Goal: Information Seeking & Learning: Understand process/instructions

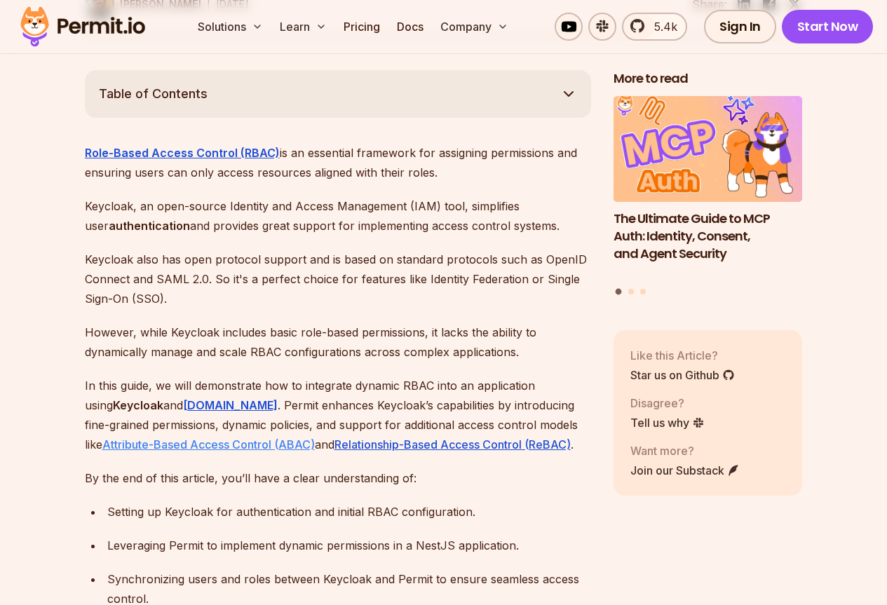
scroll to position [771, 0]
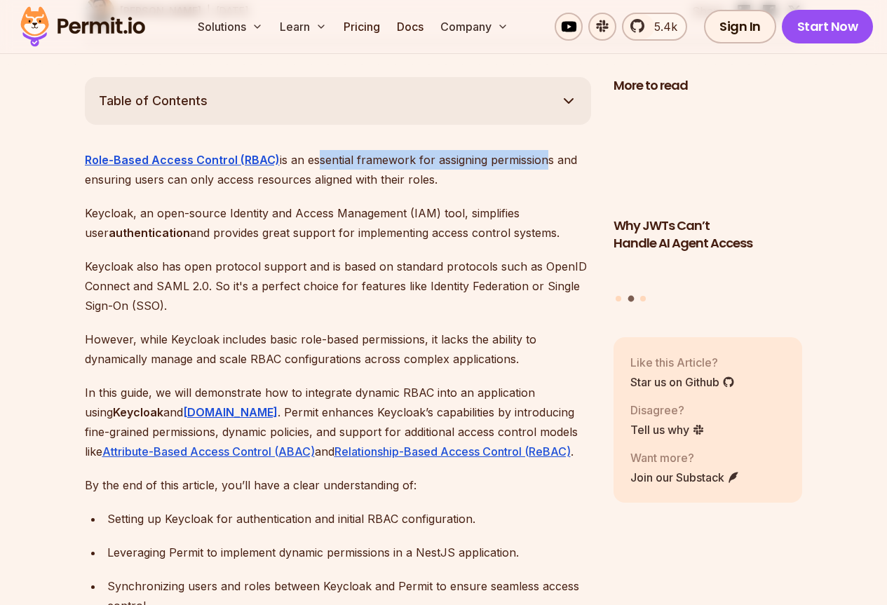
drag, startPoint x: 313, startPoint y: 139, endPoint x: 542, endPoint y: 147, distance: 229.4
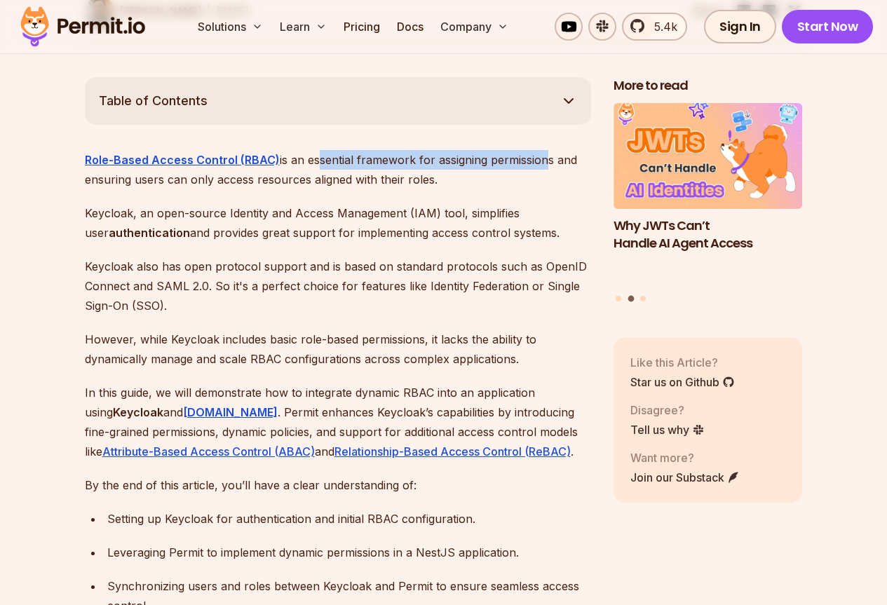
click at [542, 150] on p "Role-Based Access Control (RBAC) is an essential framework for assigning permis…" at bounding box center [338, 169] width 506 height 39
click at [541, 151] on p "Role-Based Access Control (RBAC) is an essential framework for assigning permis…" at bounding box center [338, 169] width 506 height 39
drag, startPoint x: 488, startPoint y: 151, endPoint x: 436, endPoint y: 140, distance: 53.1
click at [436, 150] on p "Role-Based Access Control (RBAC) is an essential framework for assigning permis…" at bounding box center [338, 169] width 506 height 39
click at [381, 150] on p "Role-Based Access Control (RBAC) is an essential framework for assigning permis…" at bounding box center [338, 169] width 506 height 39
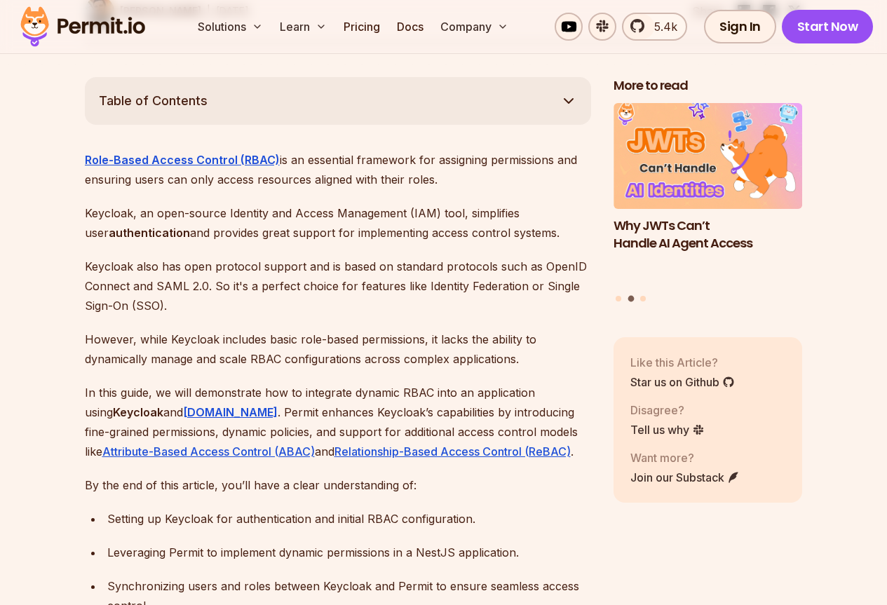
drag, startPoint x: 69, startPoint y: 165, endPoint x: 475, endPoint y: 168, distance: 406.0
click at [475, 168] on p "Role-Based Access Control (RBAC) is an essential framework for assigning permis…" at bounding box center [338, 169] width 506 height 39
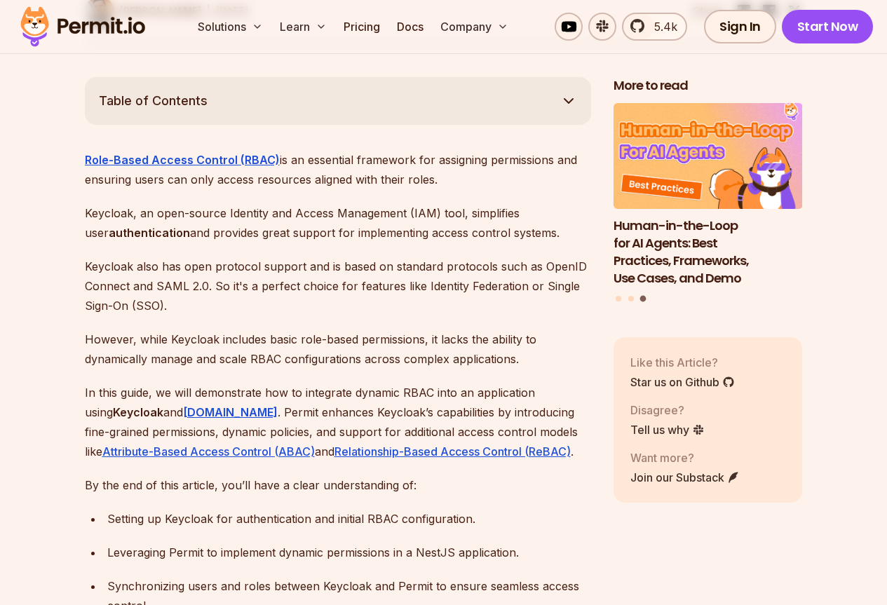
drag, startPoint x: 47, startPoint y: 208, endPoint x: 269, endPoint y: 185, distance: 223.4
click at [278, 203] on p "Keycloak, an open-source Identity and Access Management (IAM) tool, simplifies …" at bounding box center [338, 222] width 506 height 39
drag, startPoint x: 253, startPoint y: 162, endPoint x: 476, endPoint y: 156, distance: 223.1
click at [476, 156] on p "Role-Based Access Control (RBAC) is an essential framework for assigning permis…" at bounding box center [338, 169] width 506 height 39
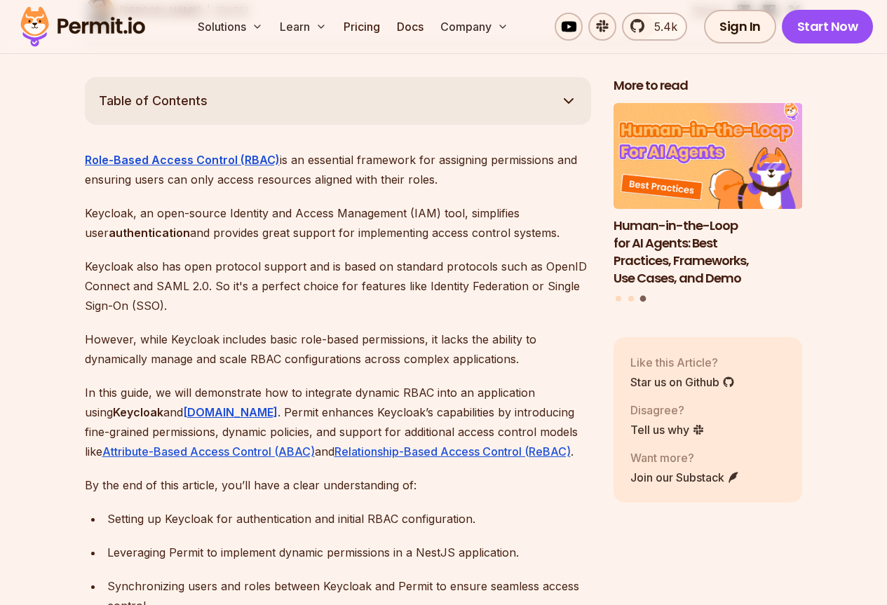
click at [476, 156] on p "Role-Based Access Control (RBAC) is an essential framework for assigning permis…" at bounding box center [338, 169] width 506 height 39
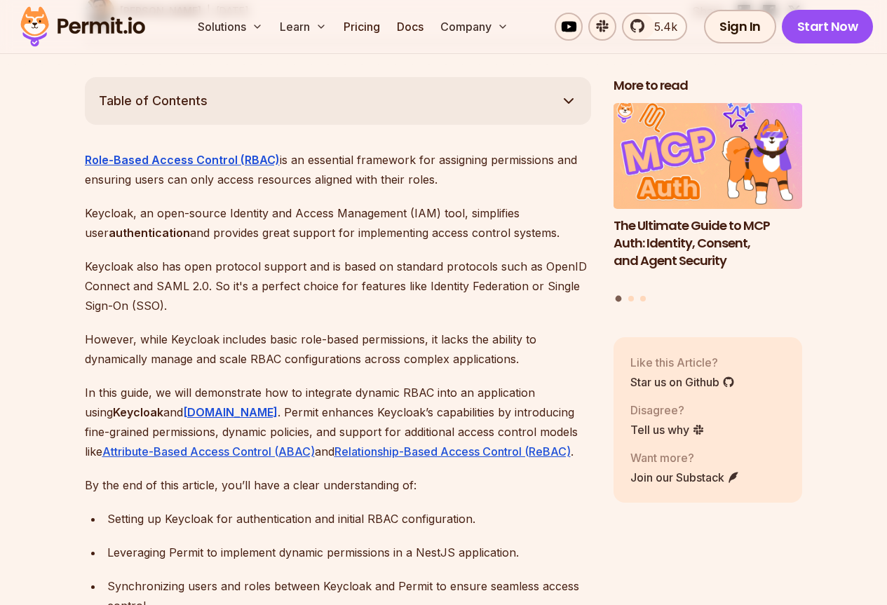
drag, startPoint x: 76, startPoint y: 185, endPoint x: 556, endPoint y: 208, distance: 480.9
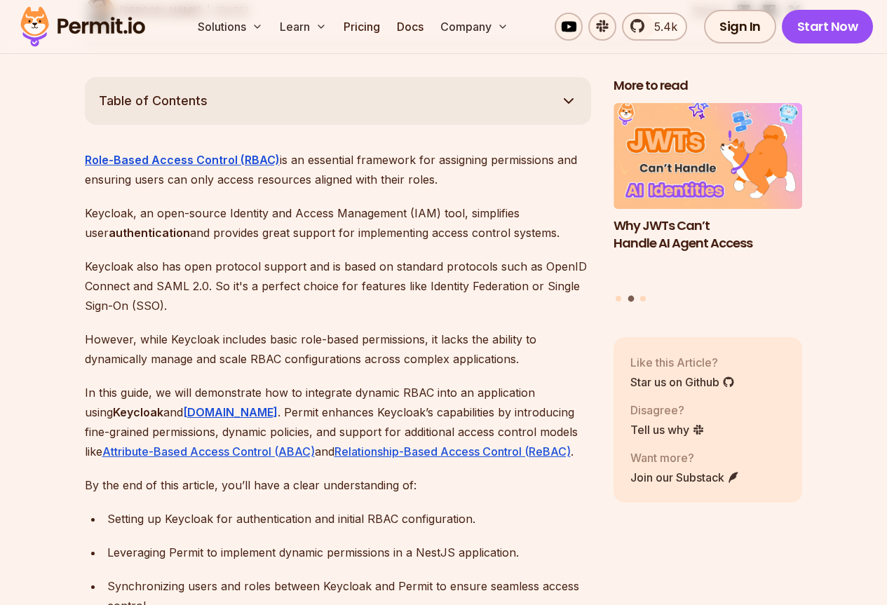
click at [556, 208] on p "Keycloak, an open-source Identity and Access Management (IAM) tool, simplifies …" at bounding box center [338, 222] width 506 height 39
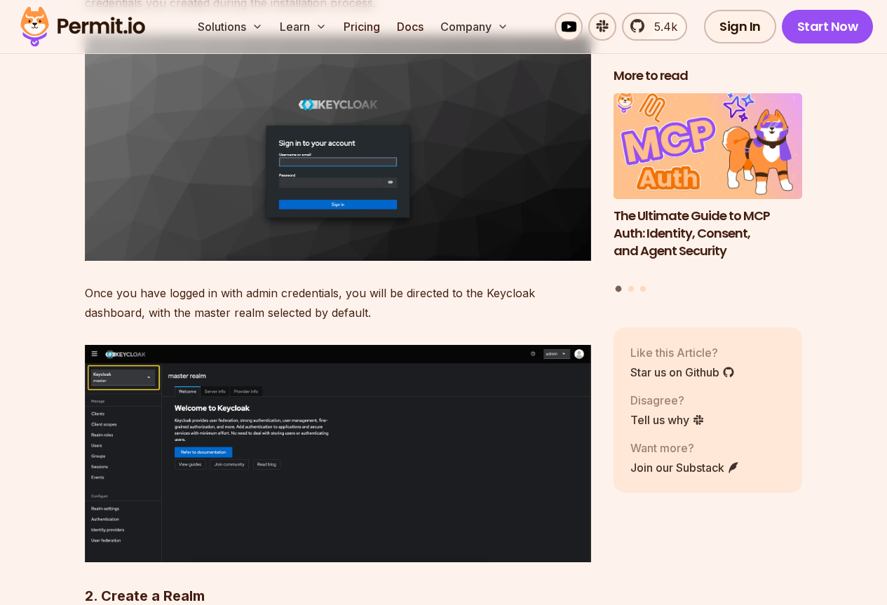
scroll to position [3295, 0]
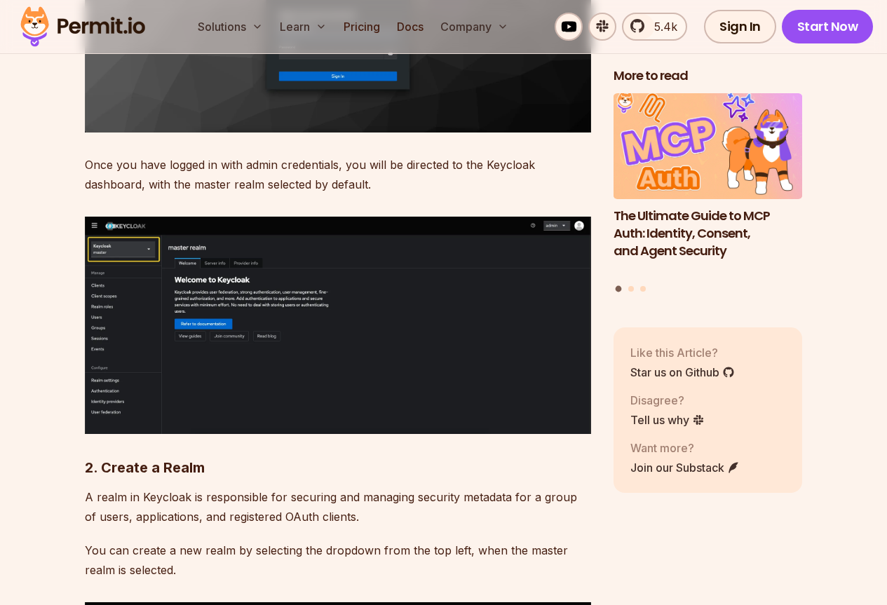
click at [157, 248] on img at bounding box center [338, 325] width 506 height 217
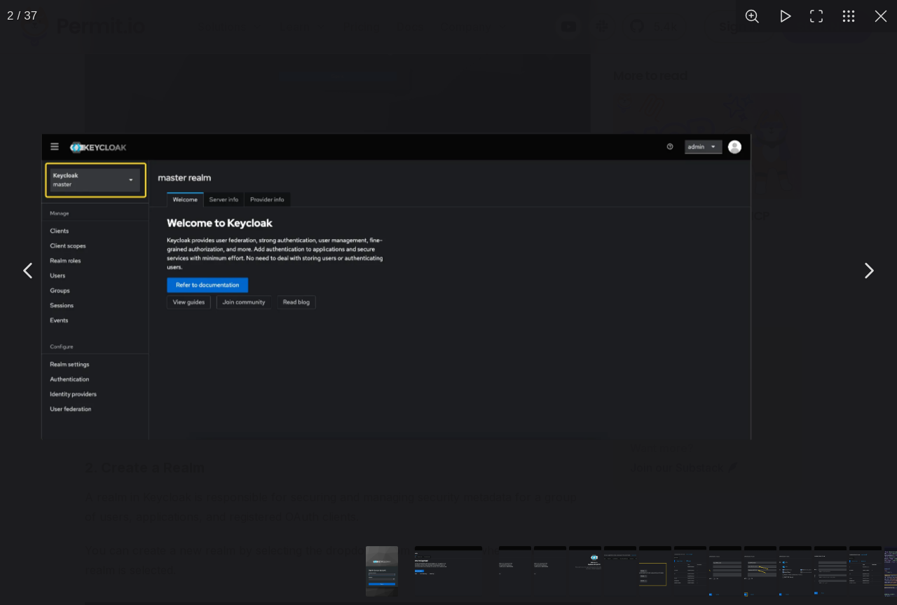
click at [140, 246] on img "You can close this modal content with the ESC key" at bounding box center [396, 288] width 711 height 306
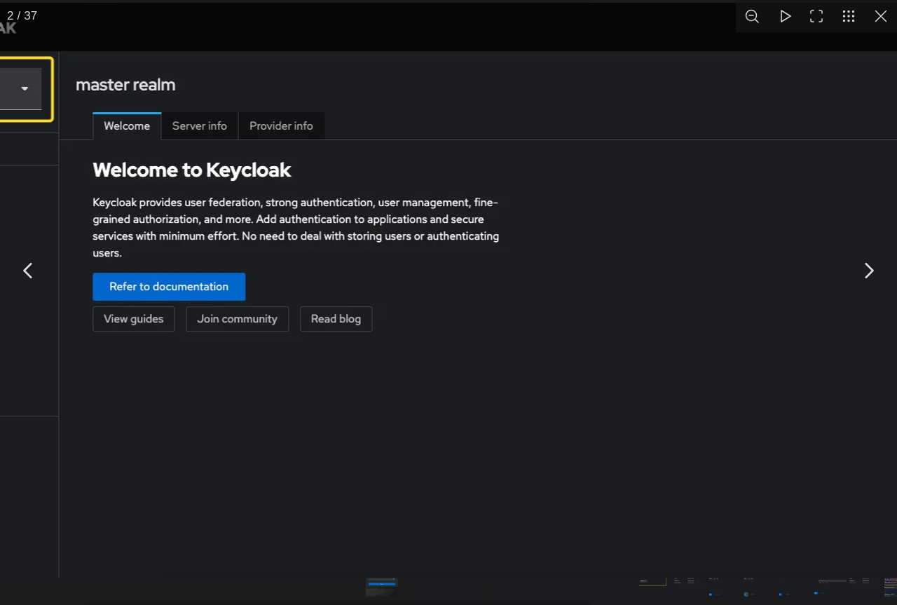
click at [113, 188] on img "You can close this modal content with the ESC key" at bounding box center [525, 290] width 1338 height 575
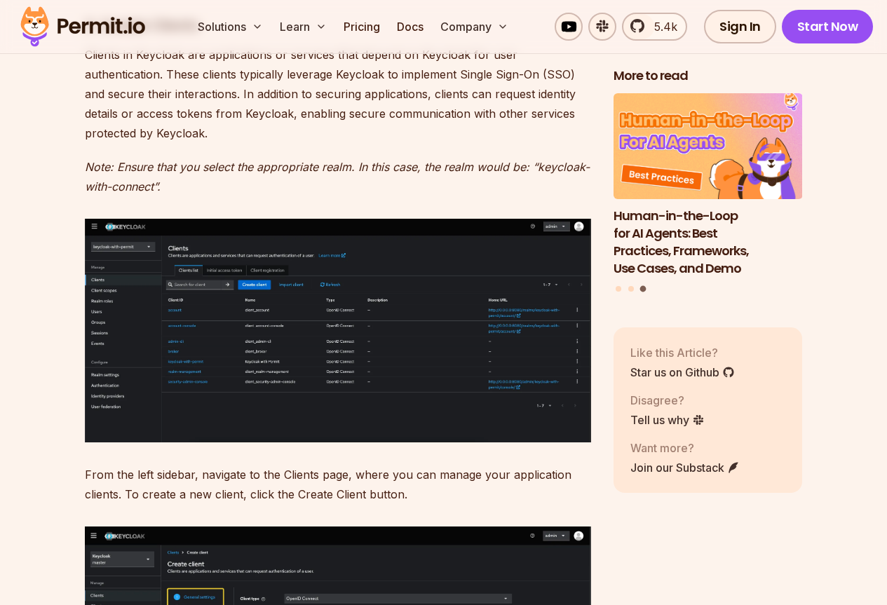
scroll to position [5329, 0]
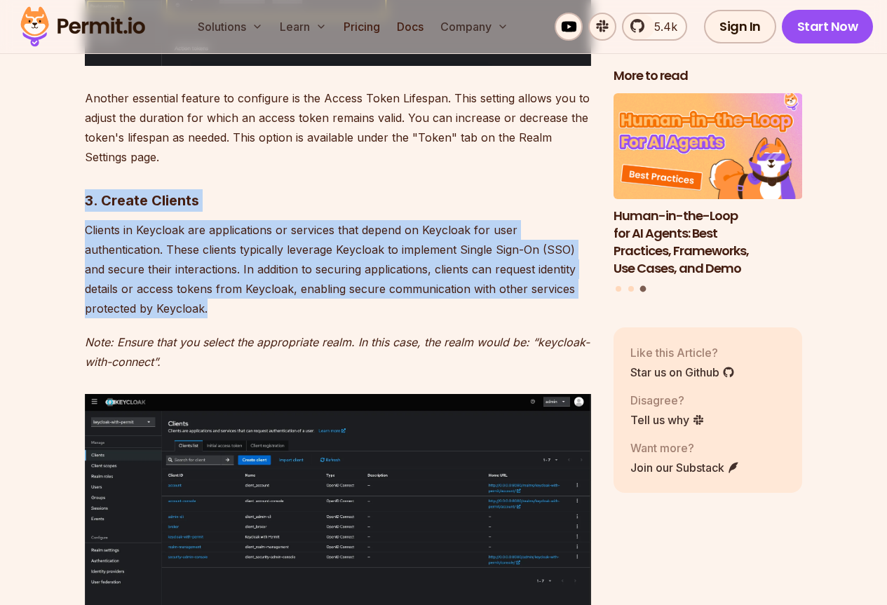
drag, startPoint x: 83, startPoint y: 175, endPoint x: 255, endPoint y: 360, distance: 253.0
click at [245, 341] on p "Note: Ensure that you select the appropriate realm. In this case, the realm wou…" at bounding box center [338, 351] width 506 height 39
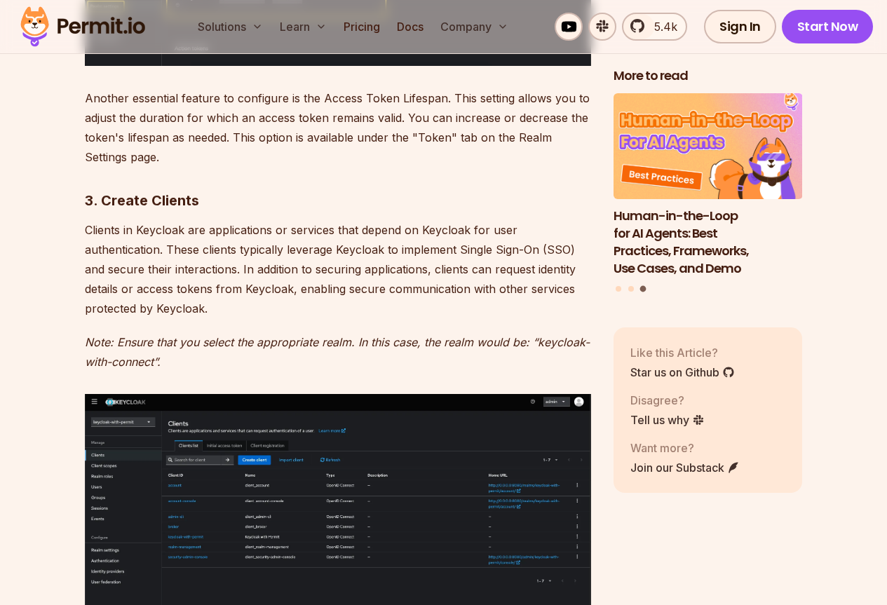
click at [129, 344] on em "Note: Ensure that you select the appropriate realm. In this case, the realm wou…" at bounding box center [337, 352] width 505 height 34
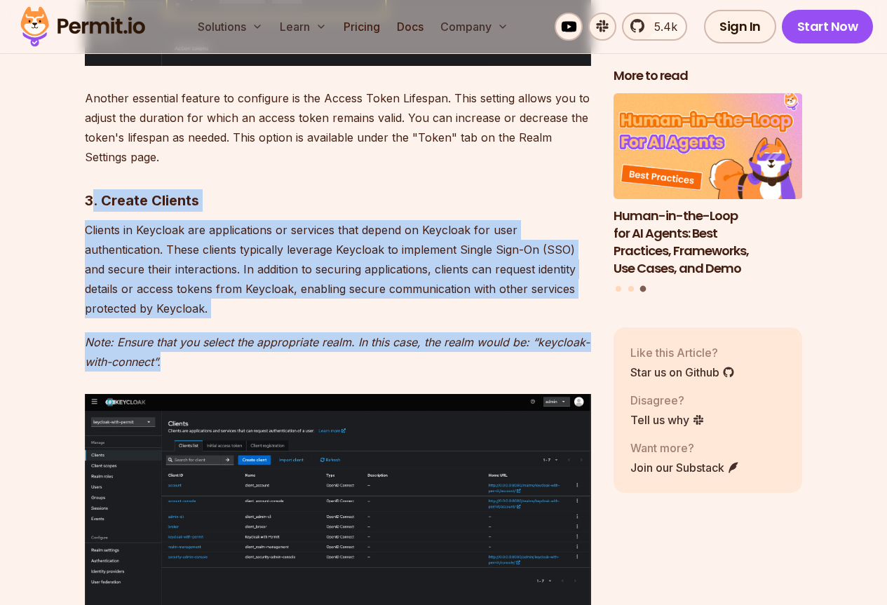
drag, startPoint x: 219, startPoint y: 341, endPoint x: 90, endPoint y: 177, distance: 208.7
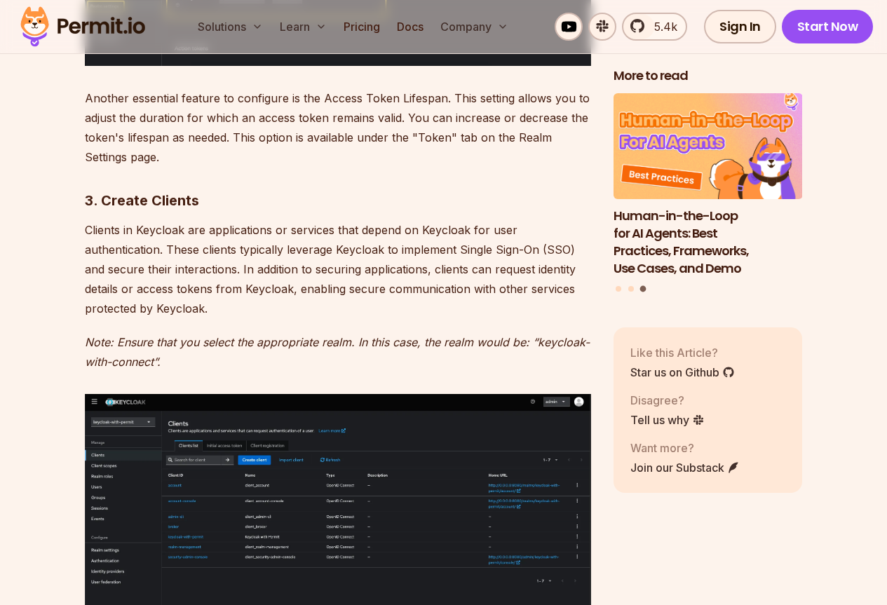
click at [85, 192] on strong "3. Create Clients" at bounding box center [142, 200] width 114 height 17
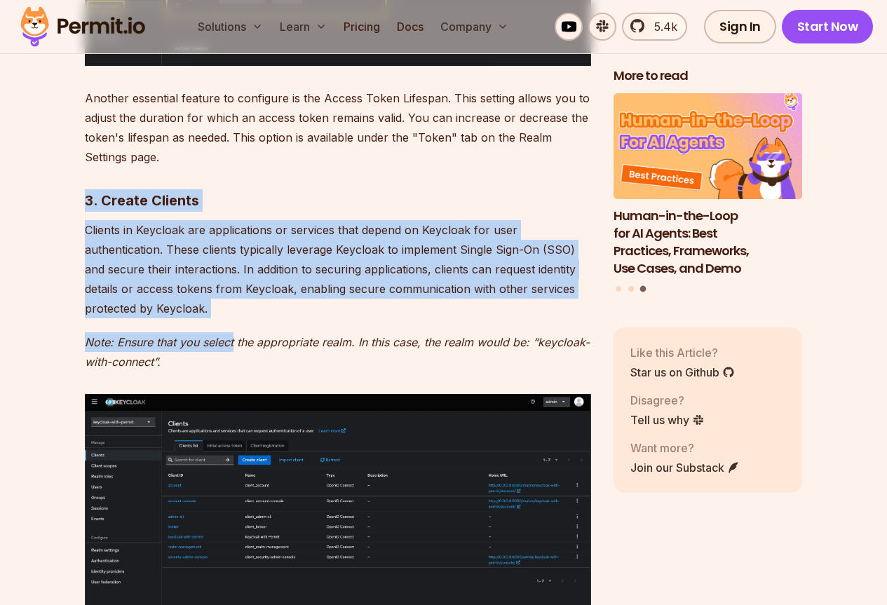
drag, startPoint x: 84, startPoint y: 179, endPoint x: 202, endPoint y: 324, distance: 186.9
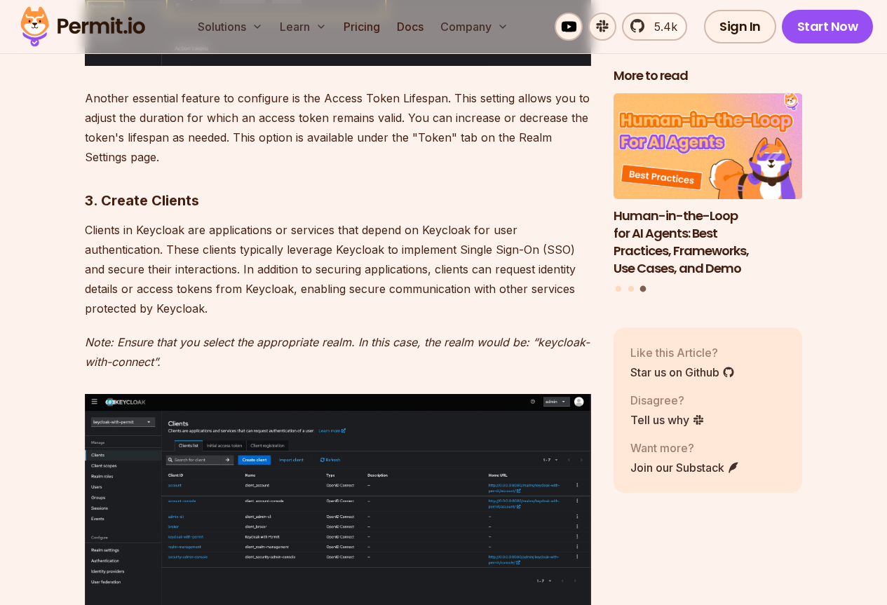
click at [206, 334] on p "Note: Ensure that you select the appropriate realm. In this case, the realm wou…" at bounding box center [338, 351] width 506 height 39
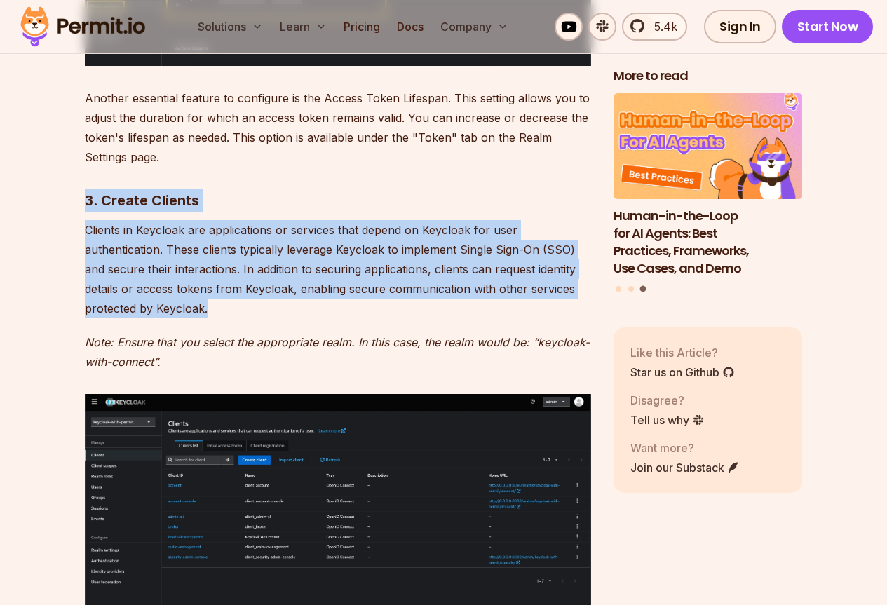
drag, startPoint x: 206, startPoint y: 334, endPoint x: 73, endPoint y: 177, distance: 205.4
click at [85, 192] on strong "3. Create Clients" at bounding box center [142, 200] width 114 height 17
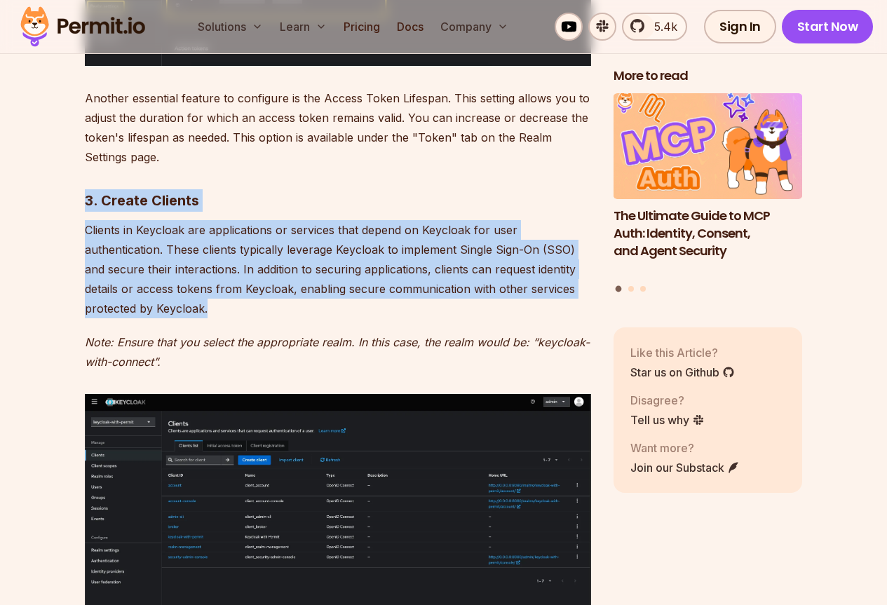
drag, startPoint x: 85, startPoint y: 177, endPoint x: 189, endPoint y: 345, distance: 197.7
click at [189, 345] on p "Note: Ensure that you select the appropriate realm. In this case, the realm wou…" at bounding box center [338, 351] width 506 height 39
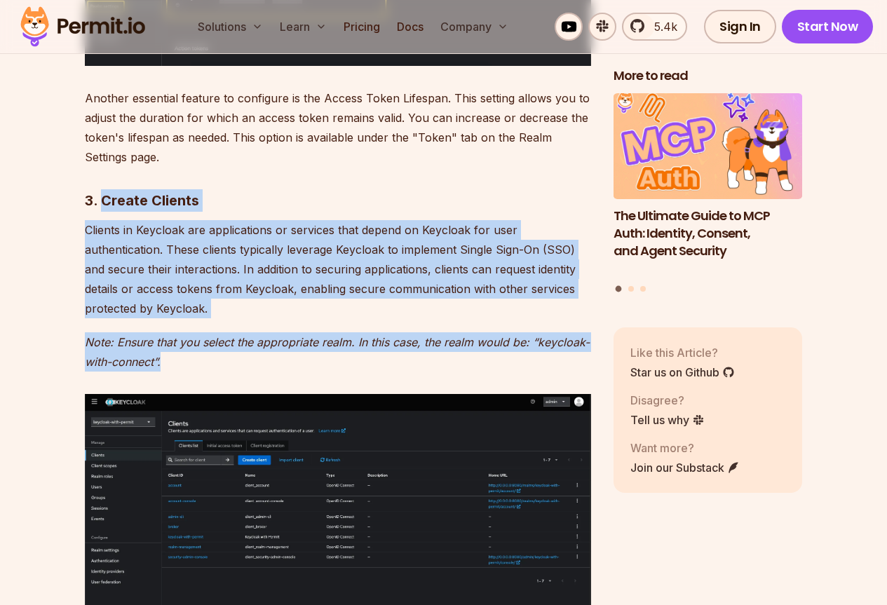
drag, startPoint x: 193, startPoint y: 339, endPoint x: 104, endPoint y: 181, distance: 181.8
click at [104, 192] on strong "3. Create Clients" at bounding box center [142, 200] width 114 height 17
drag, startPoint x: 106, startPoint y: 201, endPoint x: 207, endPoint y: 340, distance: 171.7
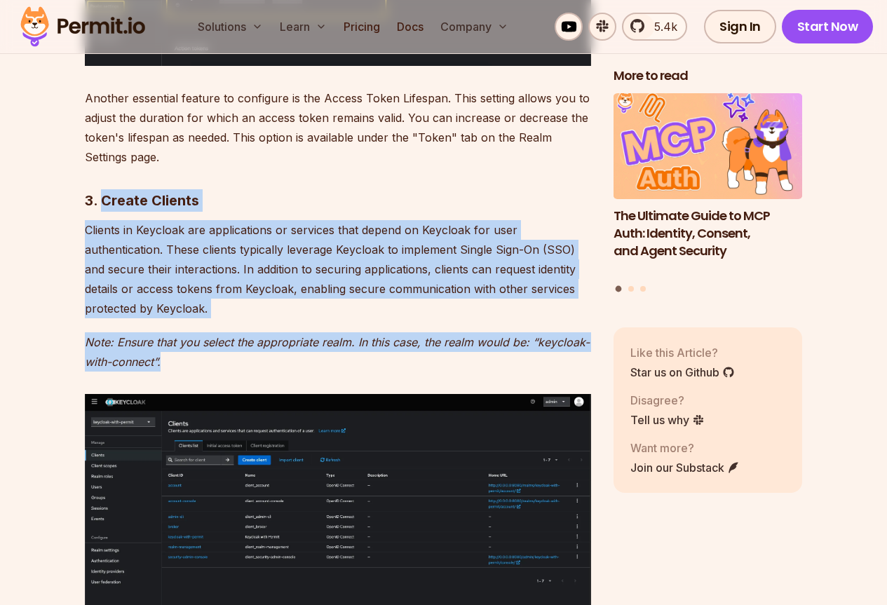
click at [207, 340] on p "Note: Ensure that you select the appropriate realm. In this case, the realm wou…" at bounding box center [338, 351] width 506 height 39
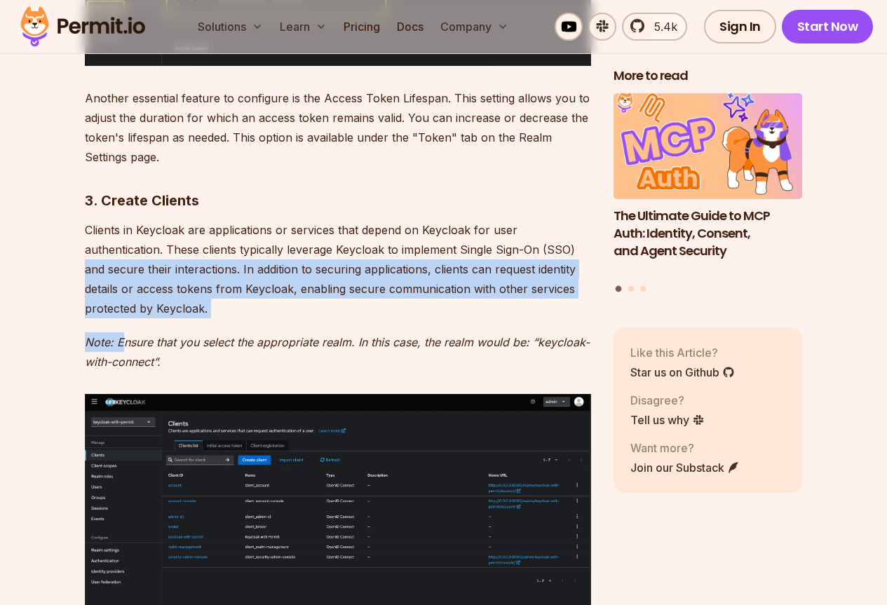
drag, startPoint x: 76, startPoint y: 322, endPoint x: 58, endPoint y: 240, distance: 83.9
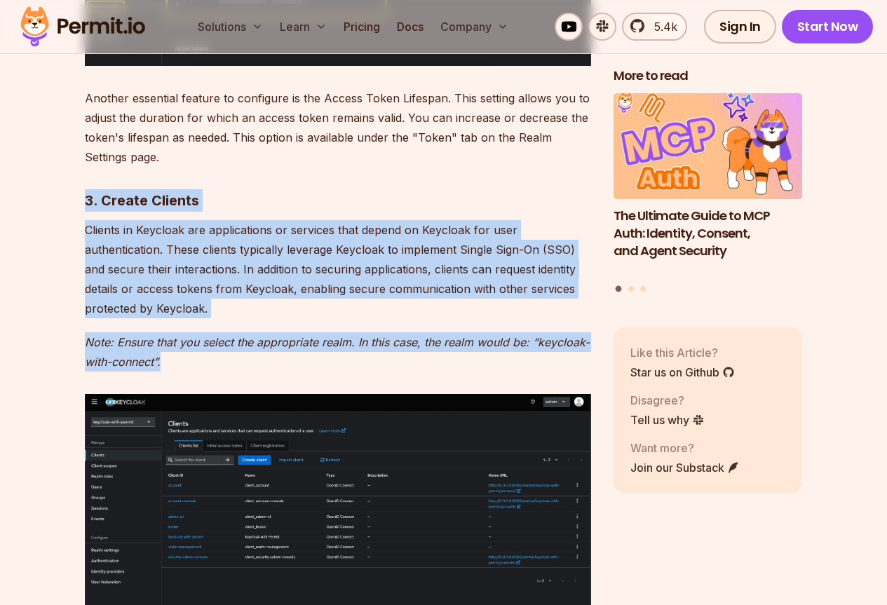
drag, startPoint x: 75, startPoint y: 172, endPoint x: 185, endPoint y: 340, distance: 200.5
click at [185, 340] on p "Note: Ensure that you select the appropriate realm. In this case, the realm wou…" at bounding box center [338, 351] width 506 height 39
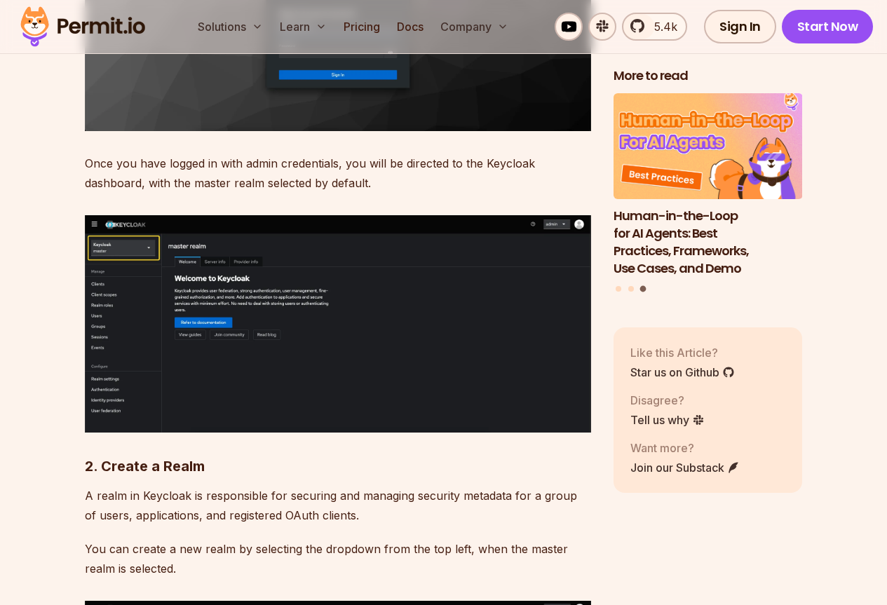
scroll to position [3295, 0]
